Goal: Transaction & Acquisition: Purchase product/service

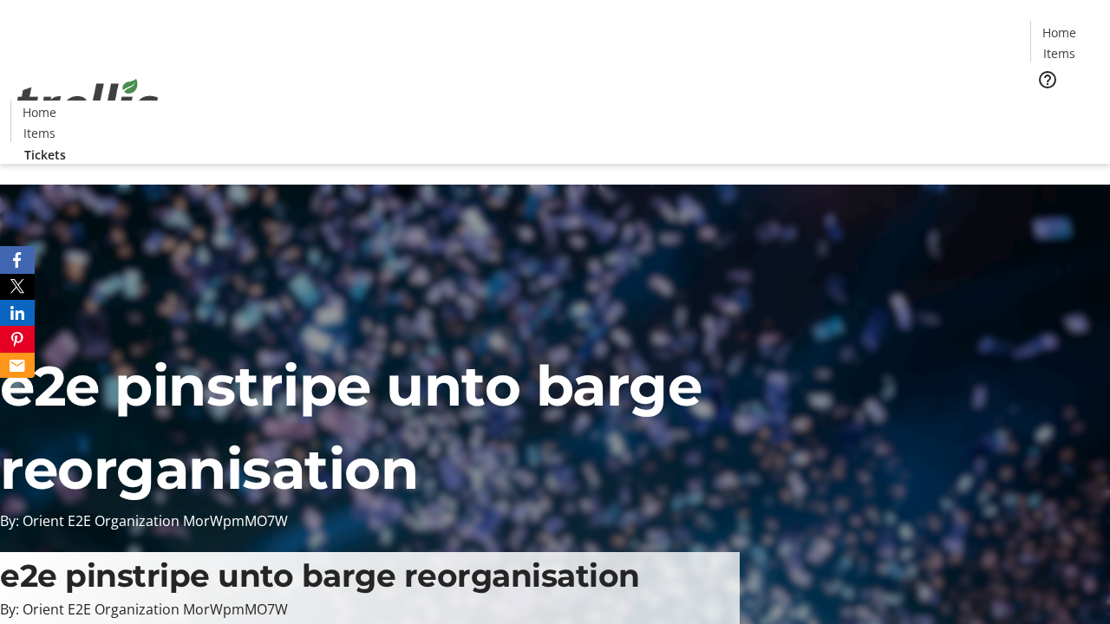
click at [1044, 101] on span "Tickets" at bounding box center [1065, 110] width 42 height 18
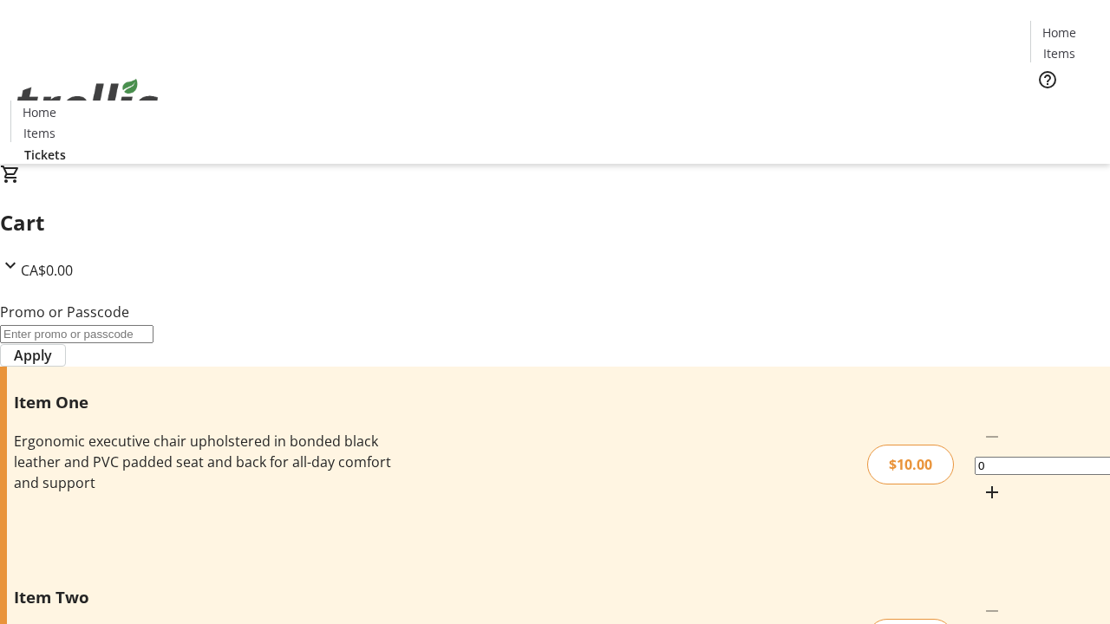
click at [981, 482] on mat-icon "Increment by one" at bounding box center [991, 492] width 21 height 21
type input "1"
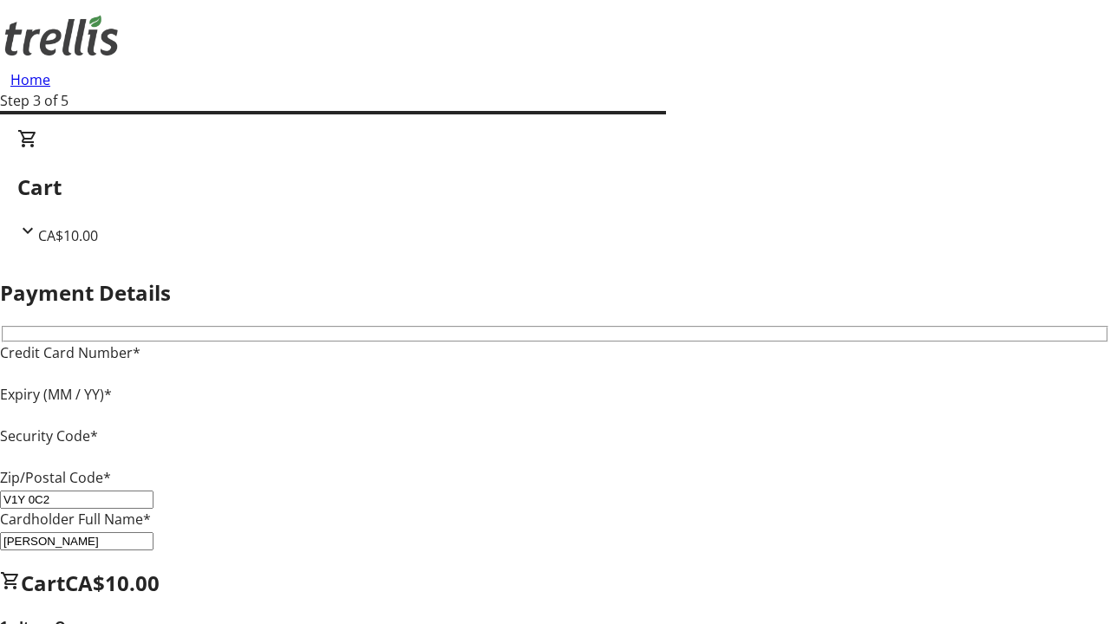
type input "V1Y 0C2"
